Goal: Task Accomplishment & Management: Complete application form

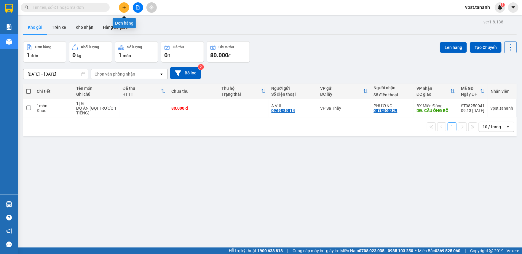
click at [126, 8] on button at bounding box center [124, 7] width 10 height 10
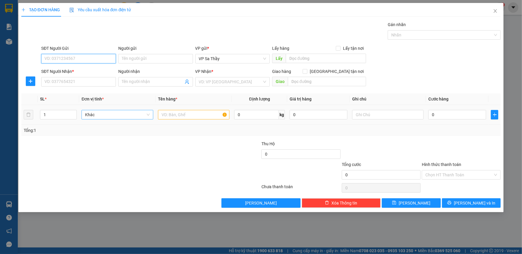
paste input "0793685286"
type input "0793685286"
drag, startPoint x: 87, startPoint y: 60, endPoint x: 34, endPoint y: 66, distance: 53.7
click at [34, 66] on div "SĐT Người Gửi 0793685286 0793685286 Người gửi Tên người gửi VP gửi * VP Sa Thầy…" at bounding box center [261, 55] width 481 height 21
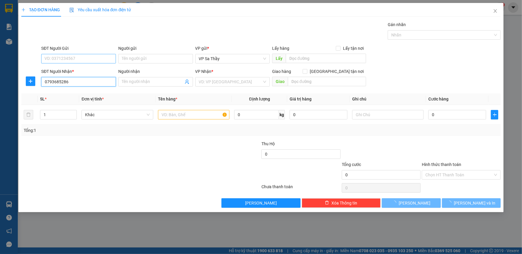
type input "0793685286"
click at [77, 56] on input "SĐT Người Gửi" at bounding box center [78, 58] width 75 height 9
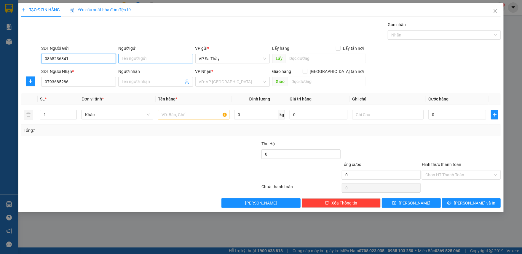
type input "0865236841"
click at [140, 55] on input "Người gửi" at bounding box center [155, 58] width 75 height 9
type input "C LOAN"
click at [139, 83] on input "Người nhận" at bounding box center [153, 82] width 62 height 7
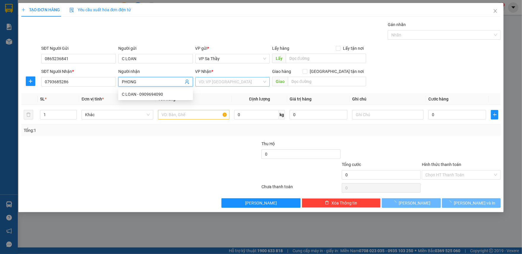
type input "PHONG"
click at [215, 79] on input "search" at bounding box center [230, 81] width 63 height 9
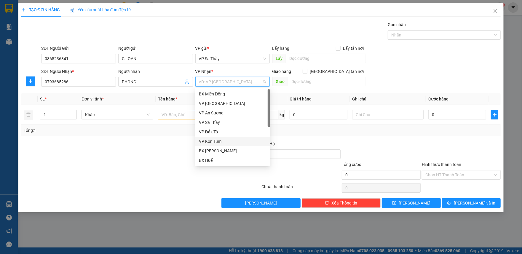
type input "H"
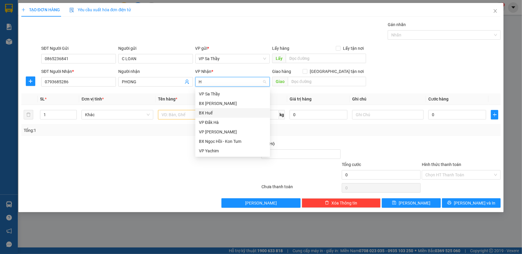
click at [214, 114] on div "BX Huế" at bounding box center [233, 113] width 68 height 7
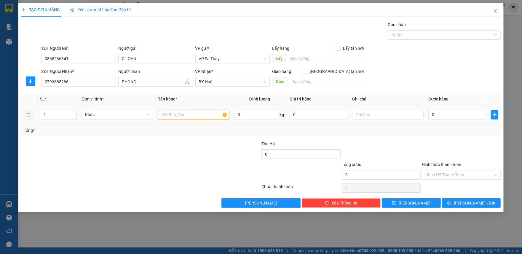
click at [191, 116] on input "text" at bounding box center [193, 114] width 71 height 9
type input "1TX"
click at [369, 116] on input "text" at bounding box center [387, 114] width 71 height 9
type input "D"
type input "ĐỒ ĂN"
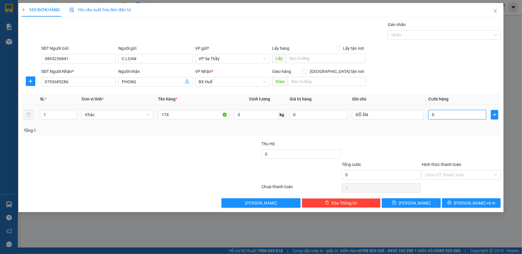
click at [428, 116] on input "0" at bounding box center [457, 114] width 58 height 9
type input "4"
type input "40"
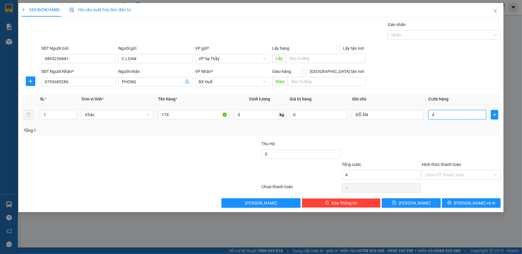
type input "40"
type input "400"
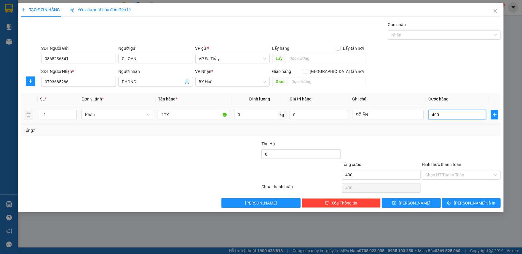
type input "4.000"
type input "40.000"
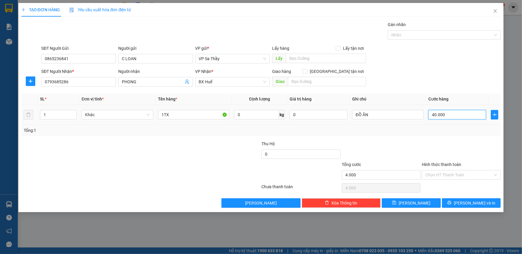
type input "40.000"
click at [451, 172] on input "Hình thức thanh toán" at bounding box center [459, 174] width 68 height 9
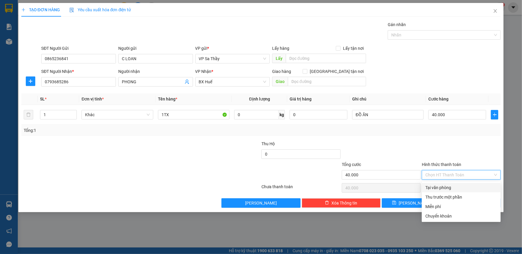
click at [447, 190] on div "Tại văn phòng" at bounding box center [461, 187] width 72 height 7
type input "0"
click at [436, 185] on div "Tại văn phòng" at bounding box center [461, 187] width 72 height 7
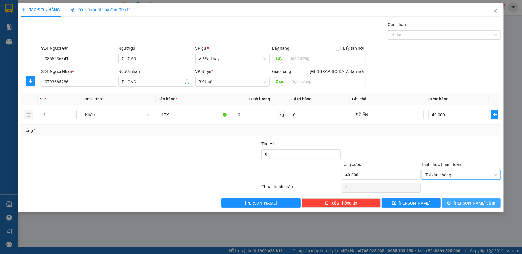
click at [455, 203] on button "[PERSON_NAME] và In" at bounding box center [471, 202] width 59 height 9
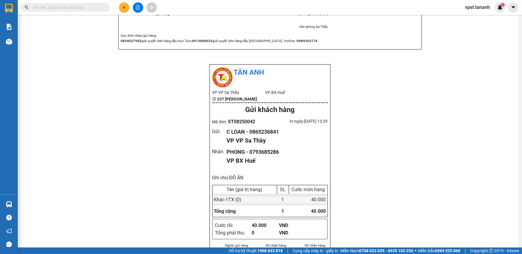
scroll to position [434, 0]
